Goal: Task Accomplishment & Management: Manage account settings

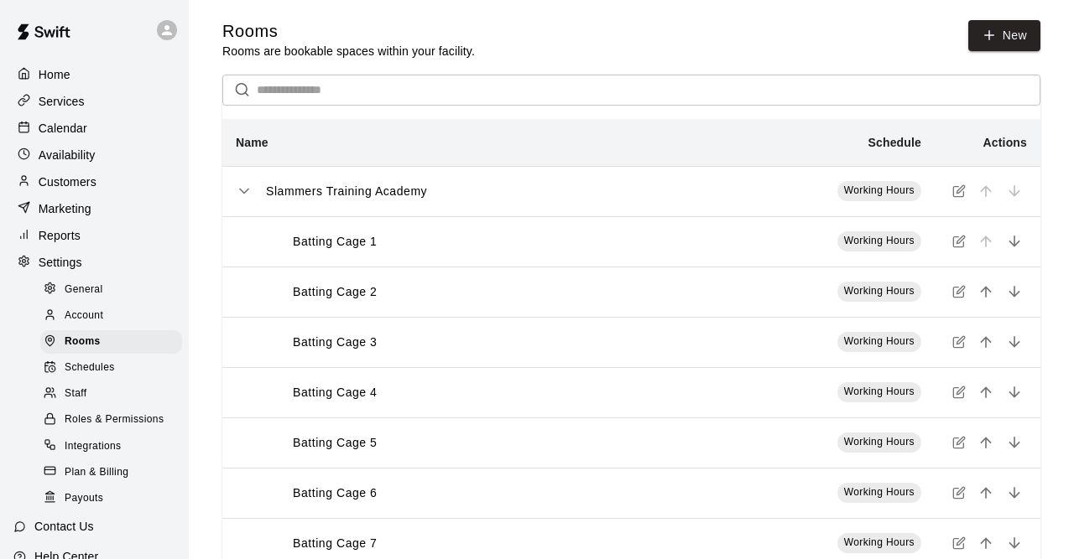
click at [86, 110] on div "Services" at bounding box center [94, 101] width 162 height 25
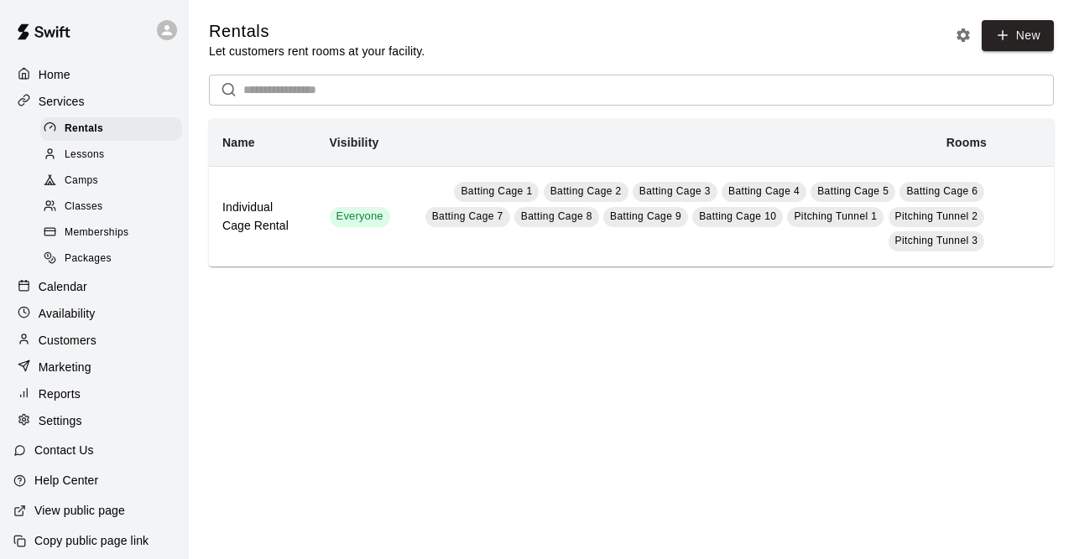
click at [127, 245] on div "Memberships" at bounding box center [111, 232] width 142 height 23
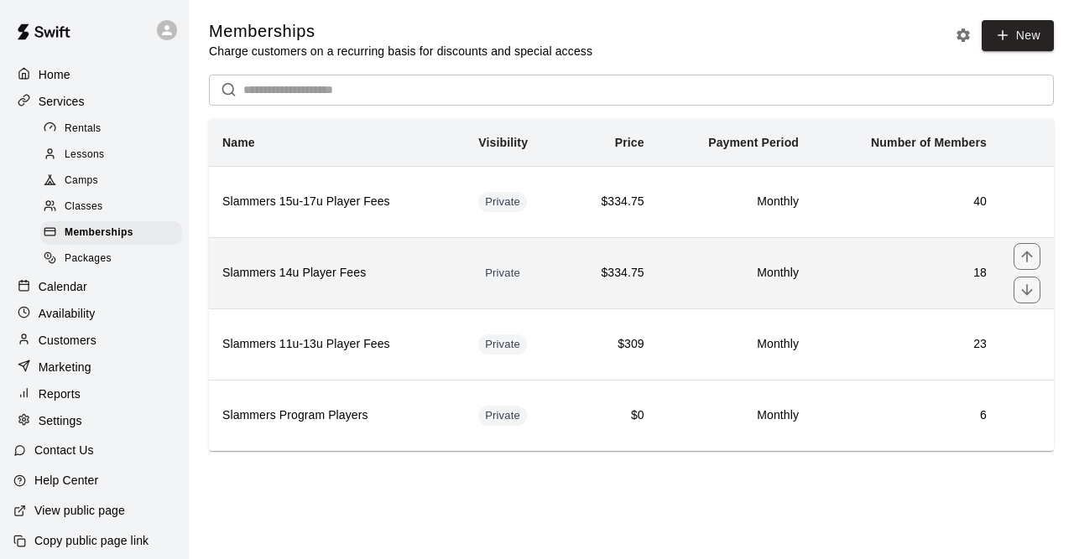
click at [369, 270] on h6 "Slammers 14u Player Fees" at bounding box center [336, 273] width 229 height 18
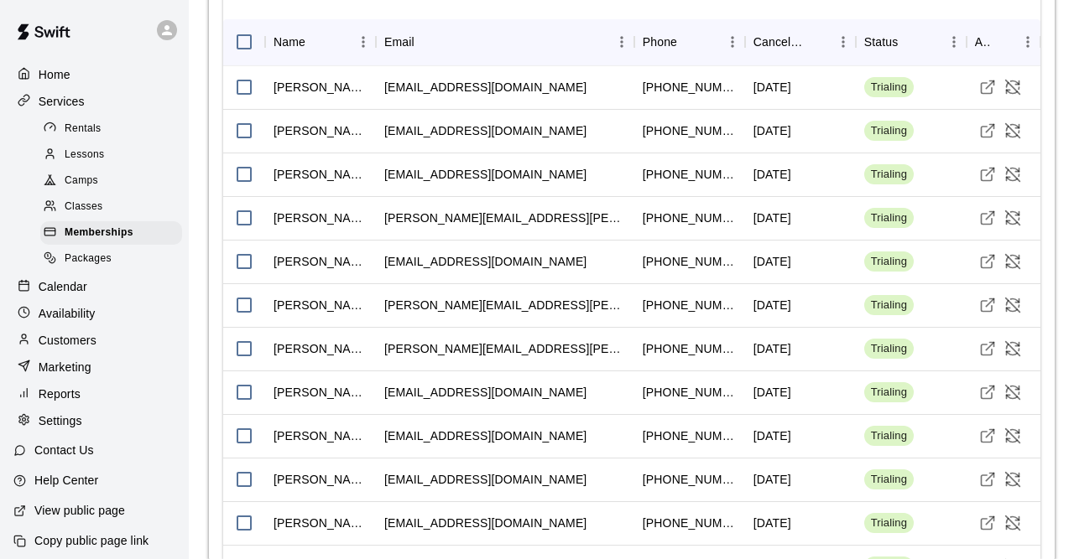
scroll to position [872, 0]
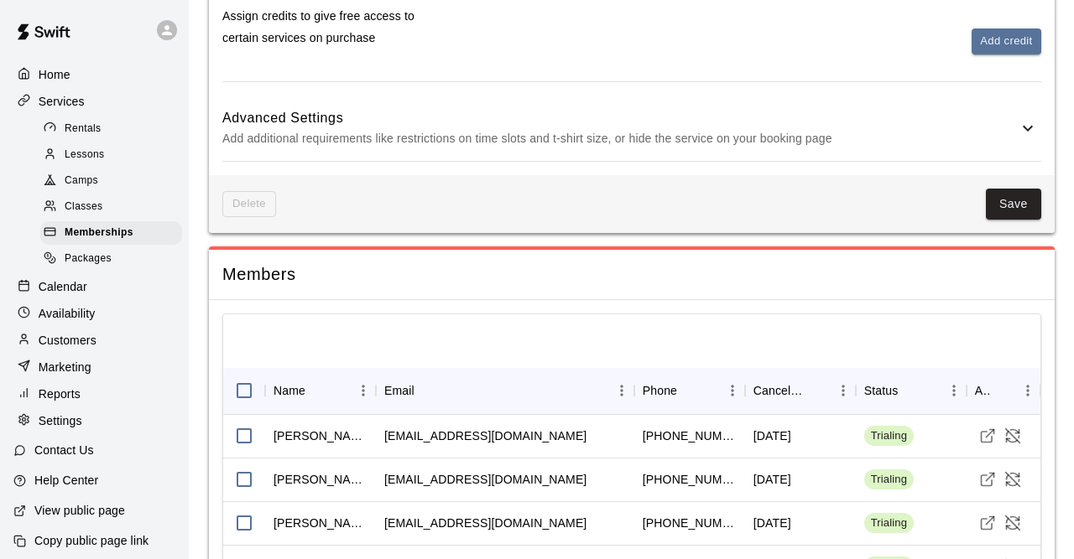
click at [518, 315] on div at bounding box center [631, 342] width 817 height 54
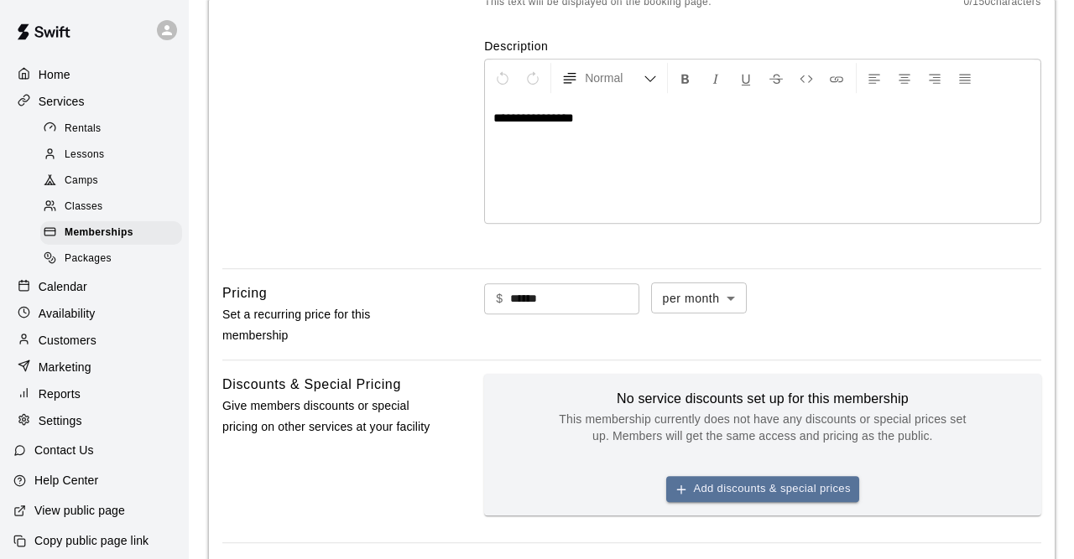
scroll to position [299, 0]
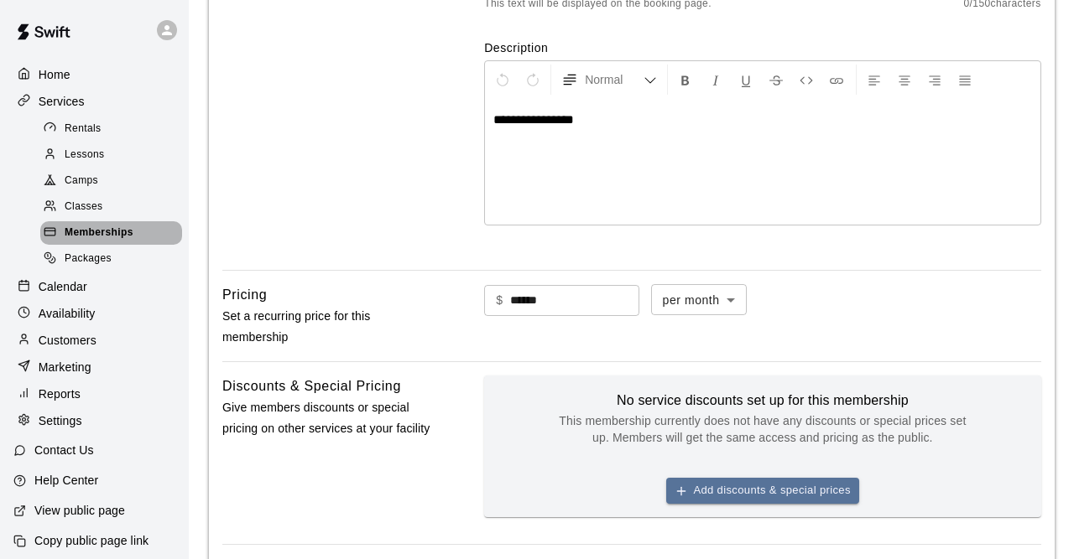
click at [95, 242] on span "Memberships" at bounding box center [99, 233] width 69 height 17
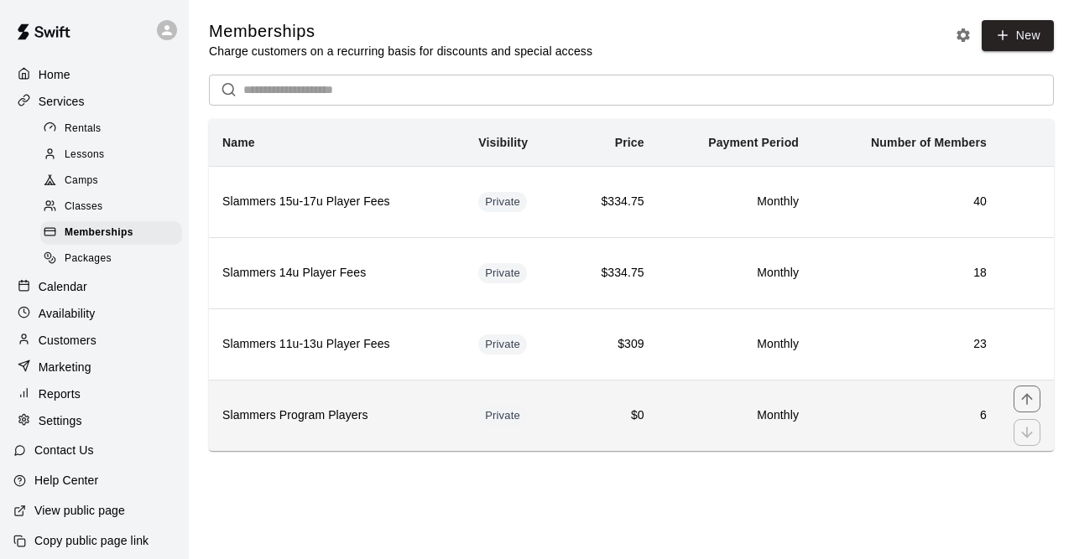
click at [352, 401] on th "Slammers Program Players" at bounding box center [337, 415] width 256 height 71
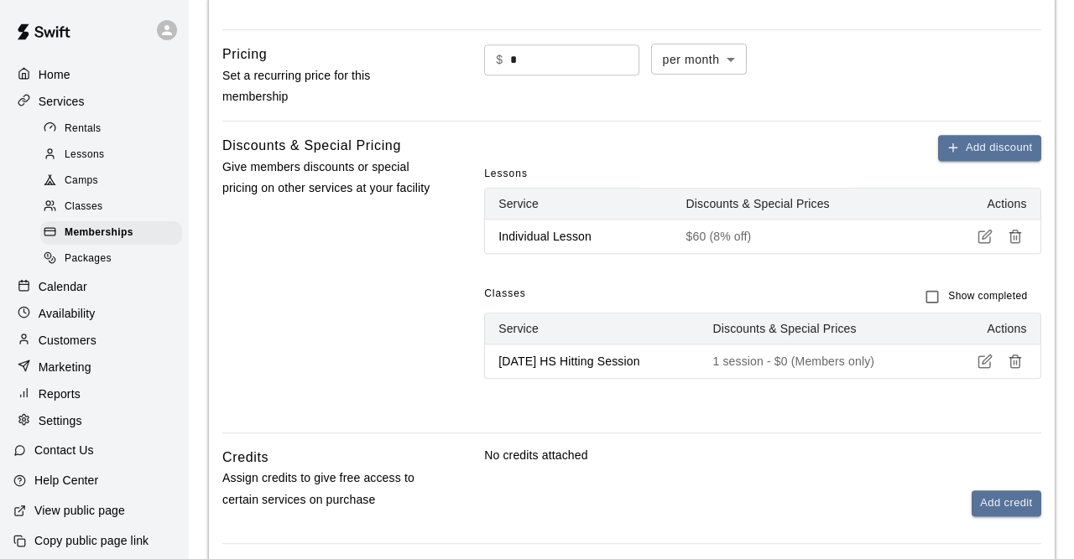
scroll to position [601, 0]
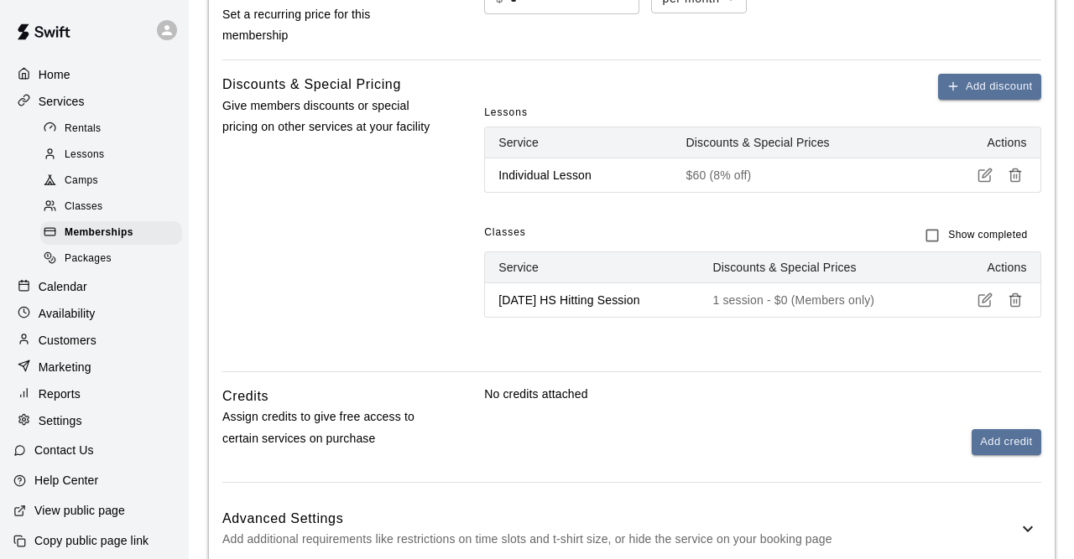
click at [502, 225] on span "Classes" at bounding box center [505, 236] width 42 height 32
click at [505, 229] on span "Classes" at bounding box center [505, 236] width 42 height 32
click at [904, 302] on p "1 session - $0 (Members only)" at bounding box center [818, 300] width 213 height 17
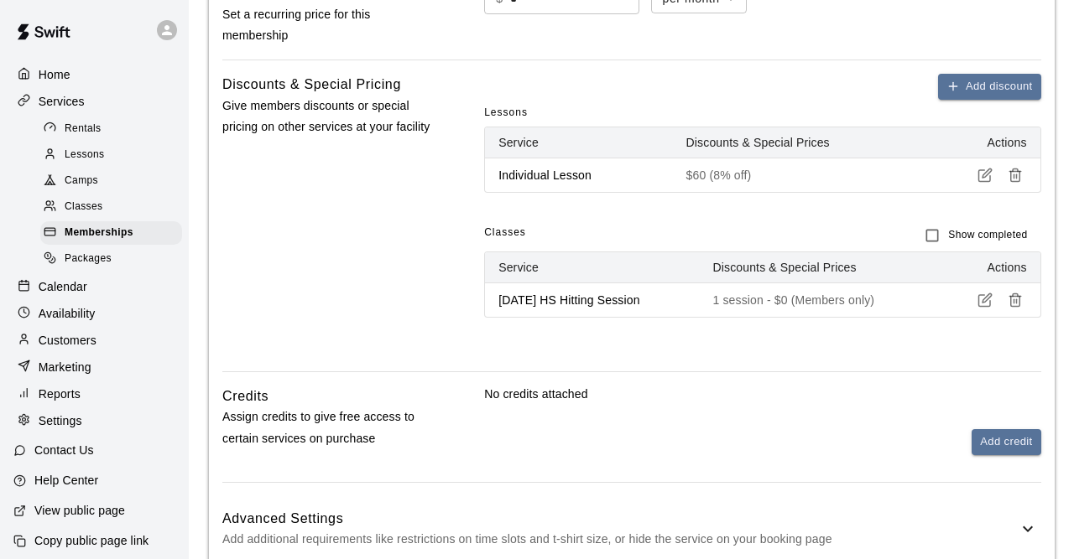
click at [692, 305] on th "[DATE] HS Hitting Session" at bounding box center [592, 300] width 214 height 34
click at [554, 305] on th "[DATE] HS Hitting Session" at bounding box center [592, 300] width 214 height 34
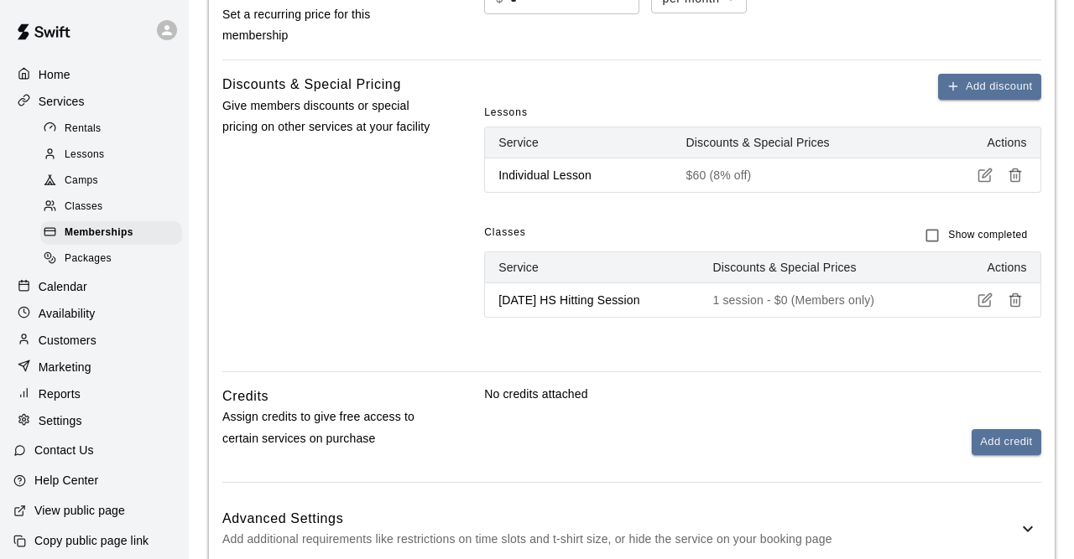
click at [593, 301] on p "[DATE] HS Hitting Session" at bounding box center [591, 300] width 187 height 17
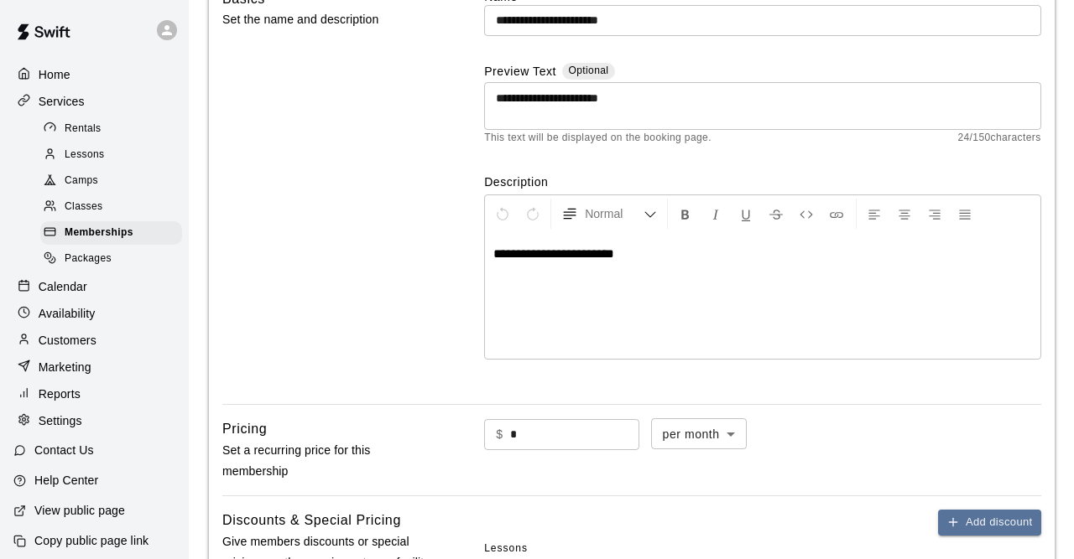
scroll to position [0, 0]
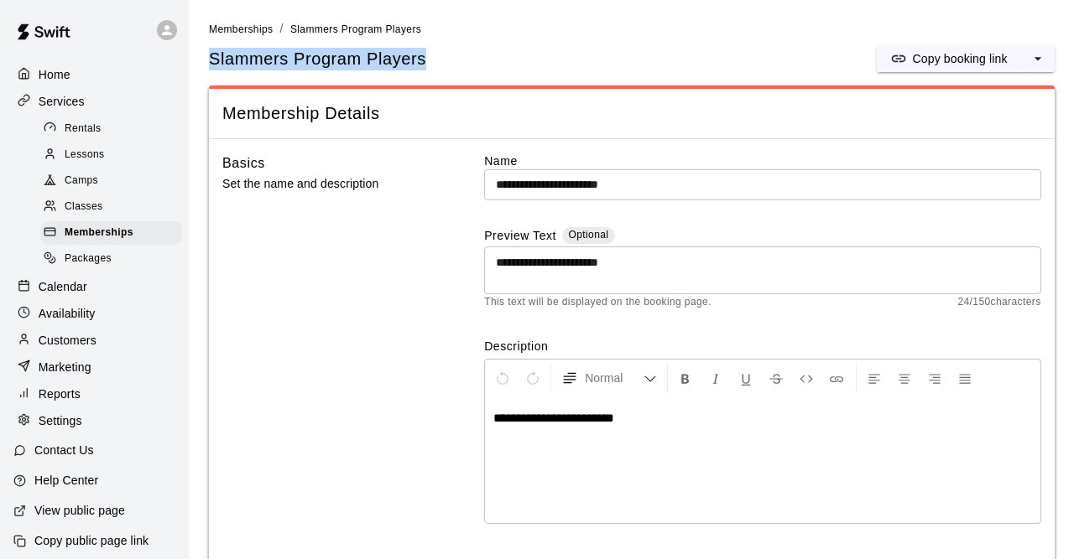
drag, startPoint x: 199, startPoint y: 51, endPoint x: 554, endPoint y: 75, distance: 356.4
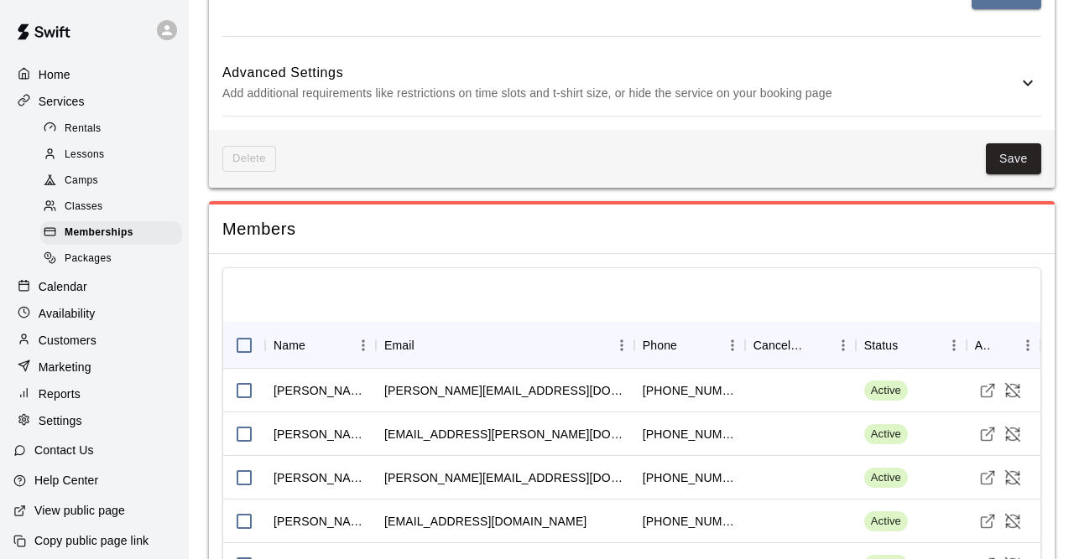
scroll to position [698, 0]
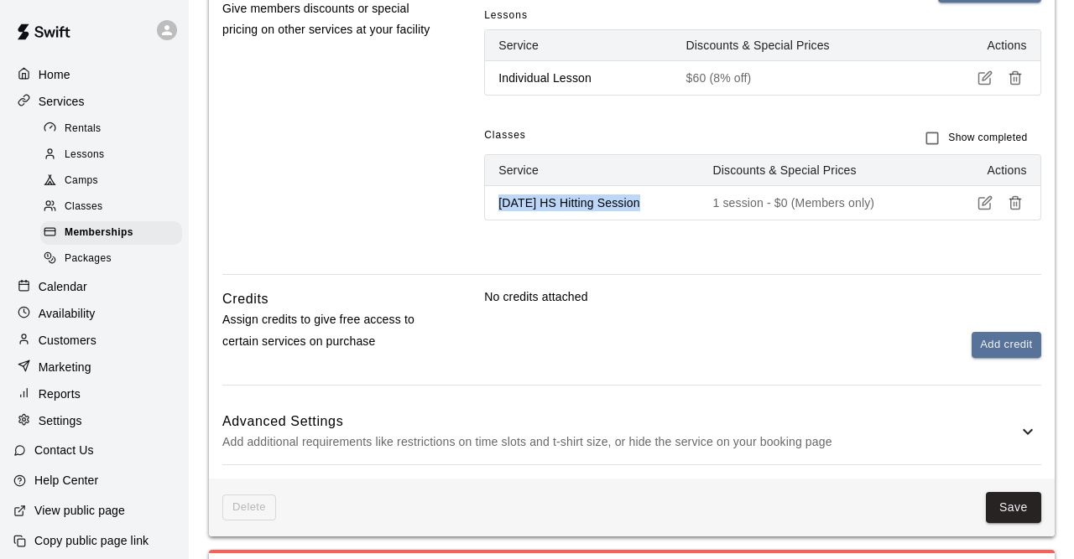
drag, startPoint x: 487, startPoint y: 201, endPoint x: 653, endPoint y: 197, distance: 165.3
click at [653, 197] on th "[DATE] HS Hitting Session" at bounding box center [592, 202] width 214 height 34
click at [665, 249] on div "Add discount Lessons Service Discounts & Special Prices Actions Individual Less…" at bounding box center [762, 126] width 556 height 298
